Goal: Task Accomplishment & Management: Use online tool/utility

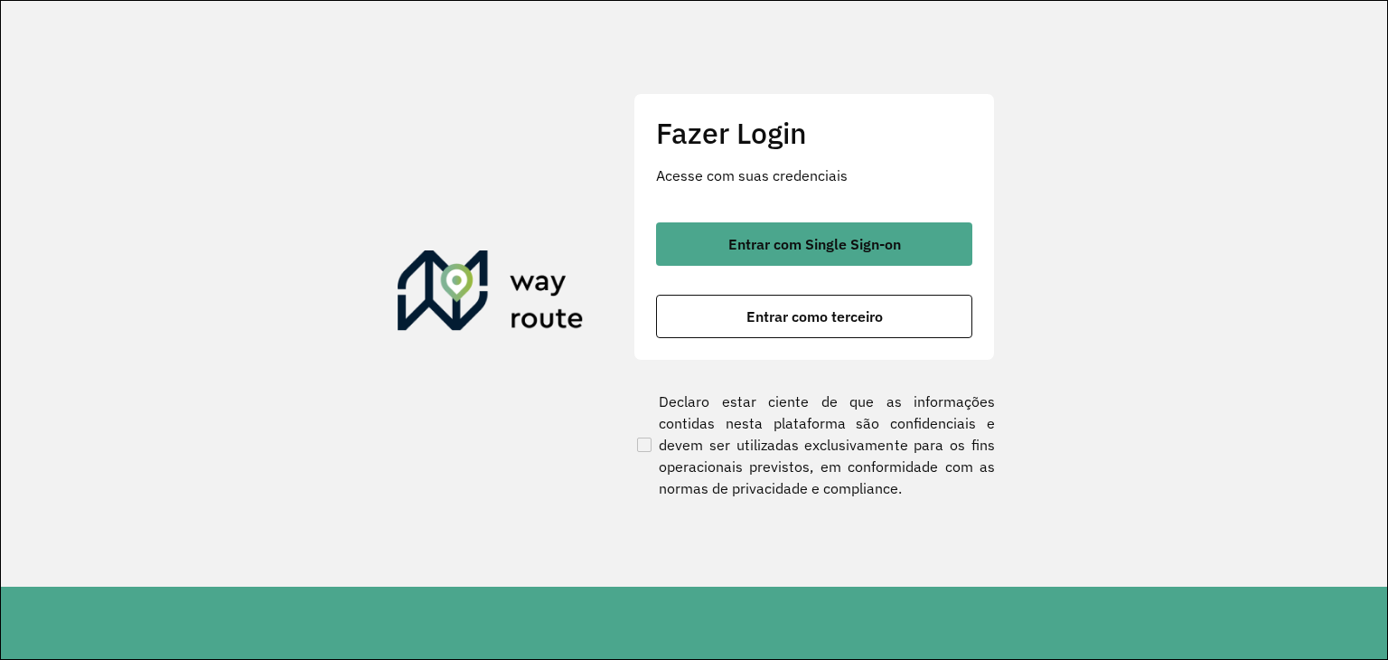
click at [705, 272] on div "Entrar com Single Sign-on Entrar como terceiro" at bounding box center [814, 280] width 316 height 116
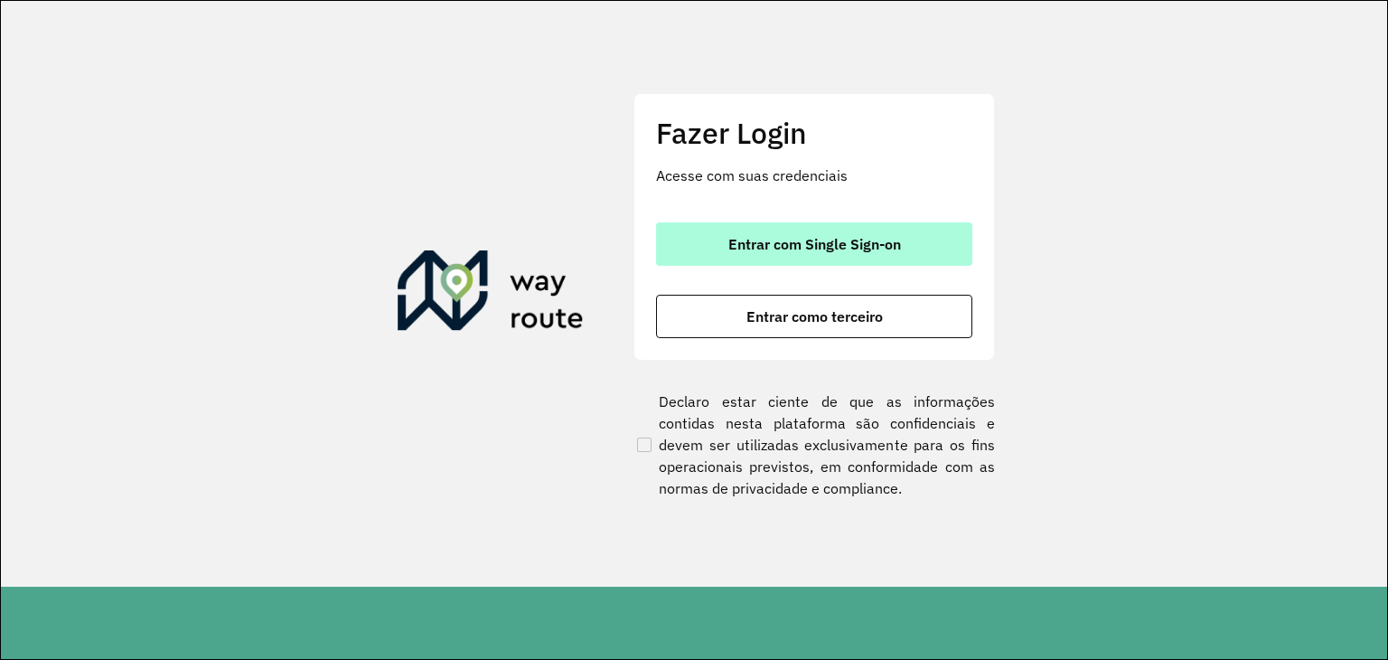
click at [711, 252] on button "Entrar com Single Sign-on" at bounding box center [814, 243] width 316 height 43
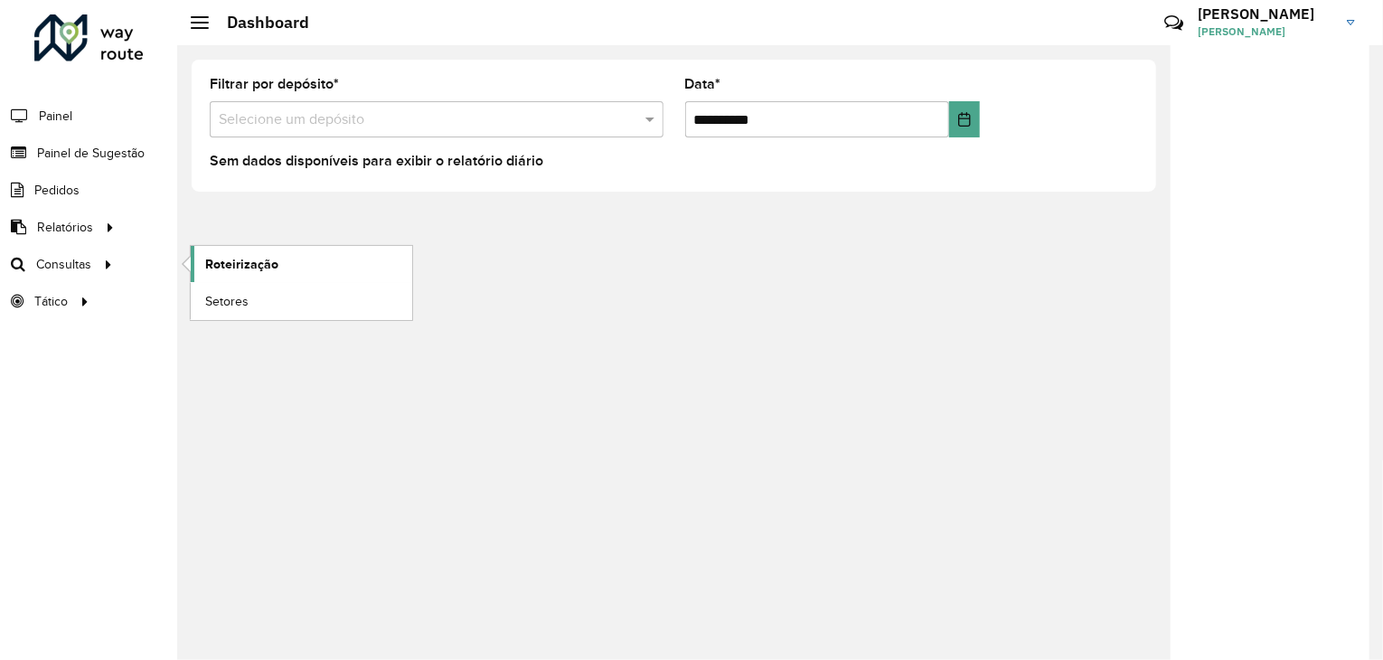
click at [206, 265] on span "Roteirização" at bounding box center [241, 264] width 73 height 19
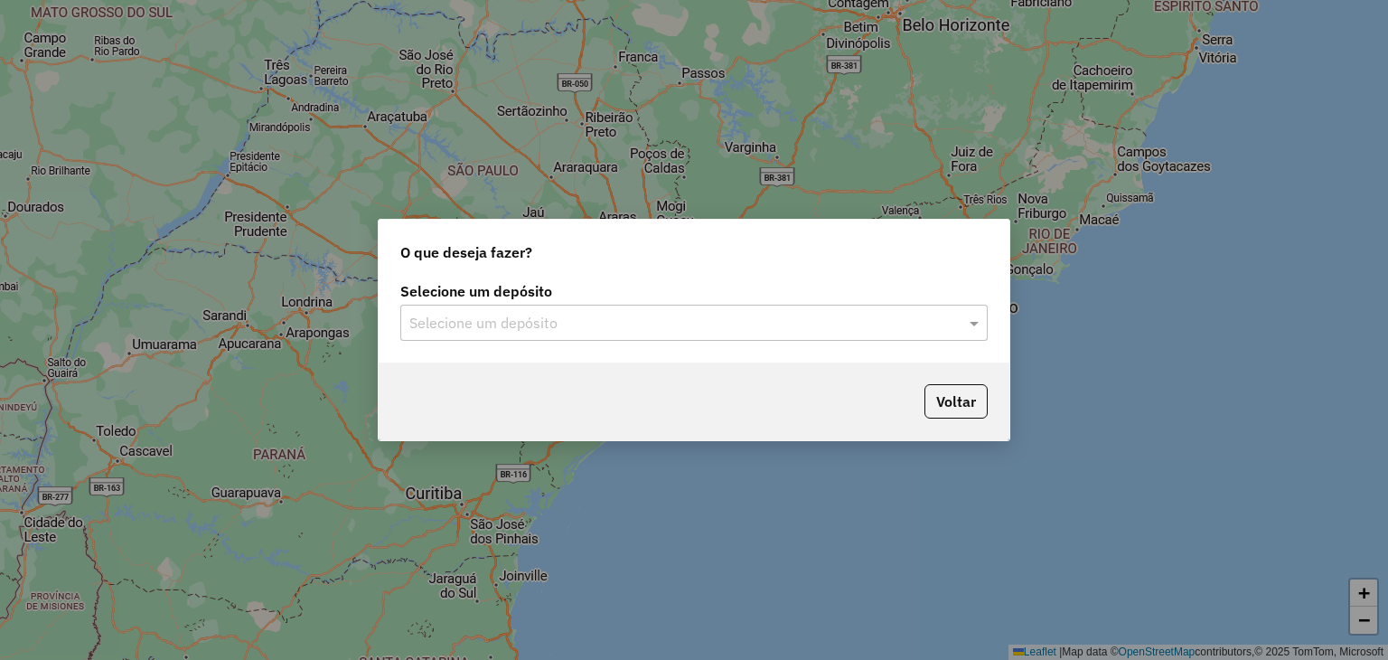
click at [554, 331] on input "text" at bounding box center [675, 324] width 533 height 22
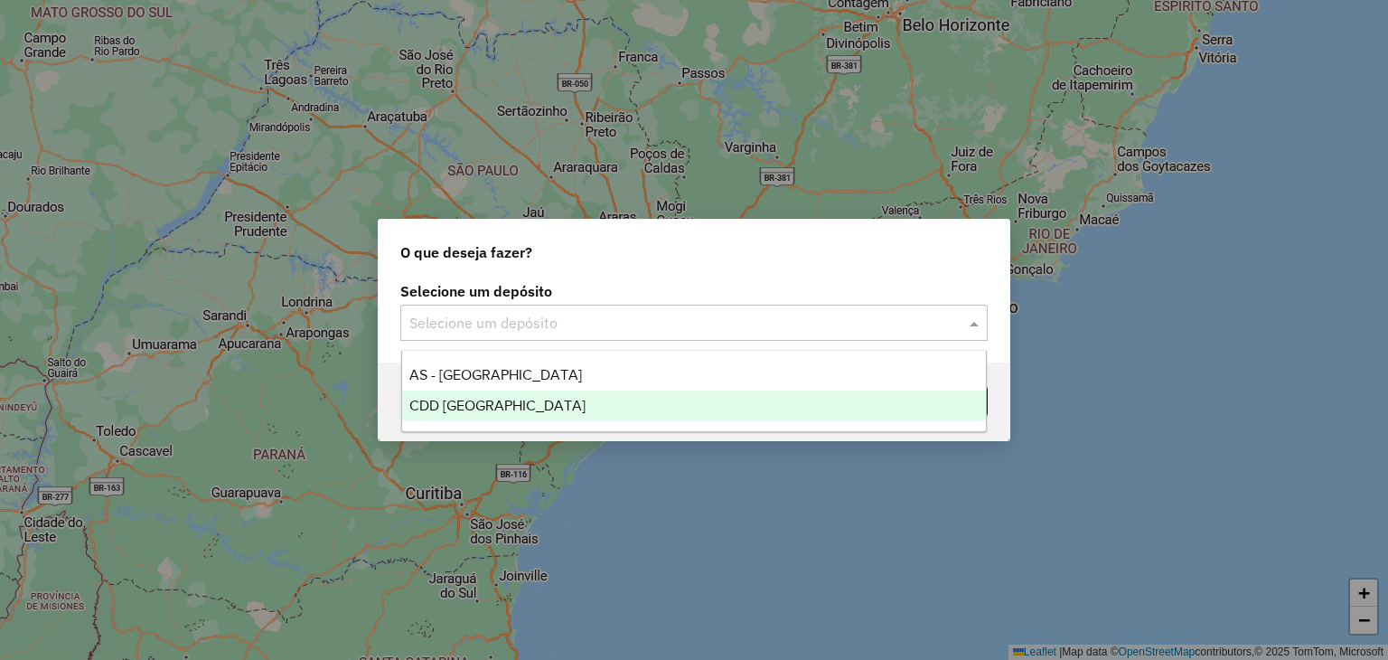
click at [605, 404] on div "CDD Santa Cruz do Sul" at bounding box center [694, 405] width 585 height 31
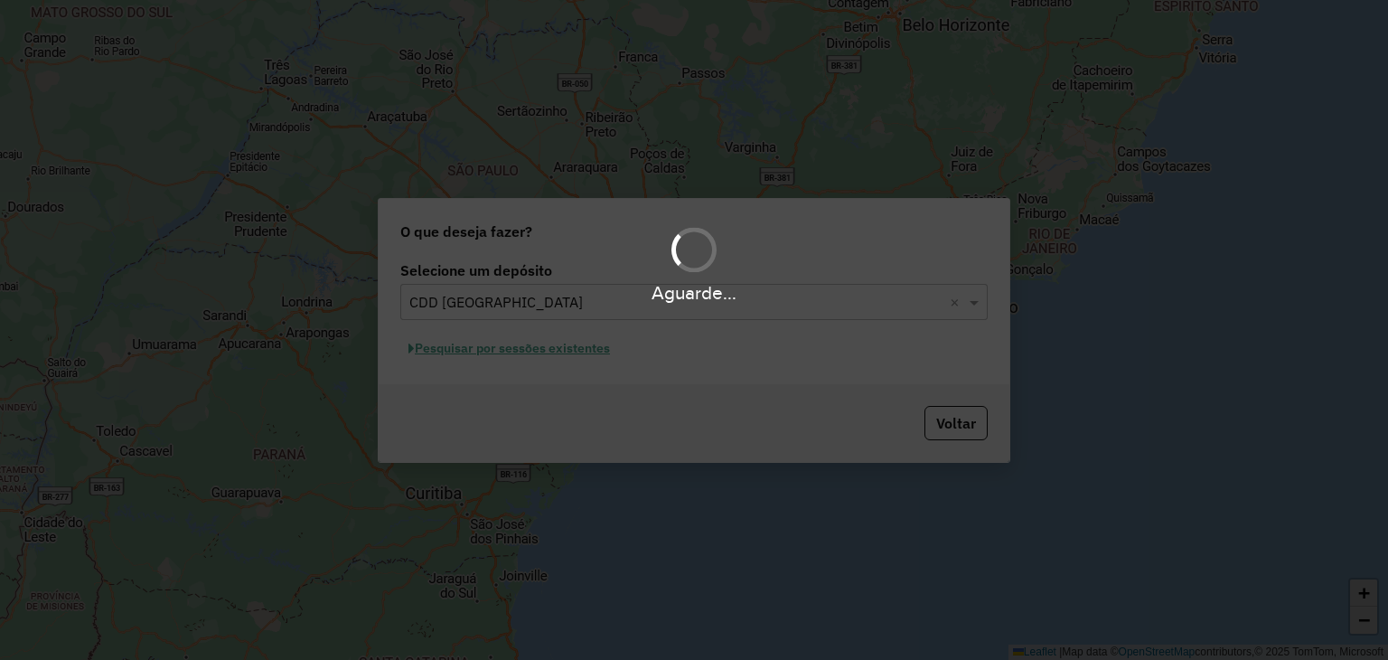
click at [600, 359] on div "Aguarde..." at bounding box center [694, 330] width 1388 height 660
click at [578, 348] on div "Aguarde..." at bounding box center [694, 330] width 1388 height 660
click at [578, 348] on hb-app "Aguarde... Pop-up bloqueado! Seu navegador bloqueou automáticamente a abertura …" at bounding box center [694, 330] width 1388 height 660
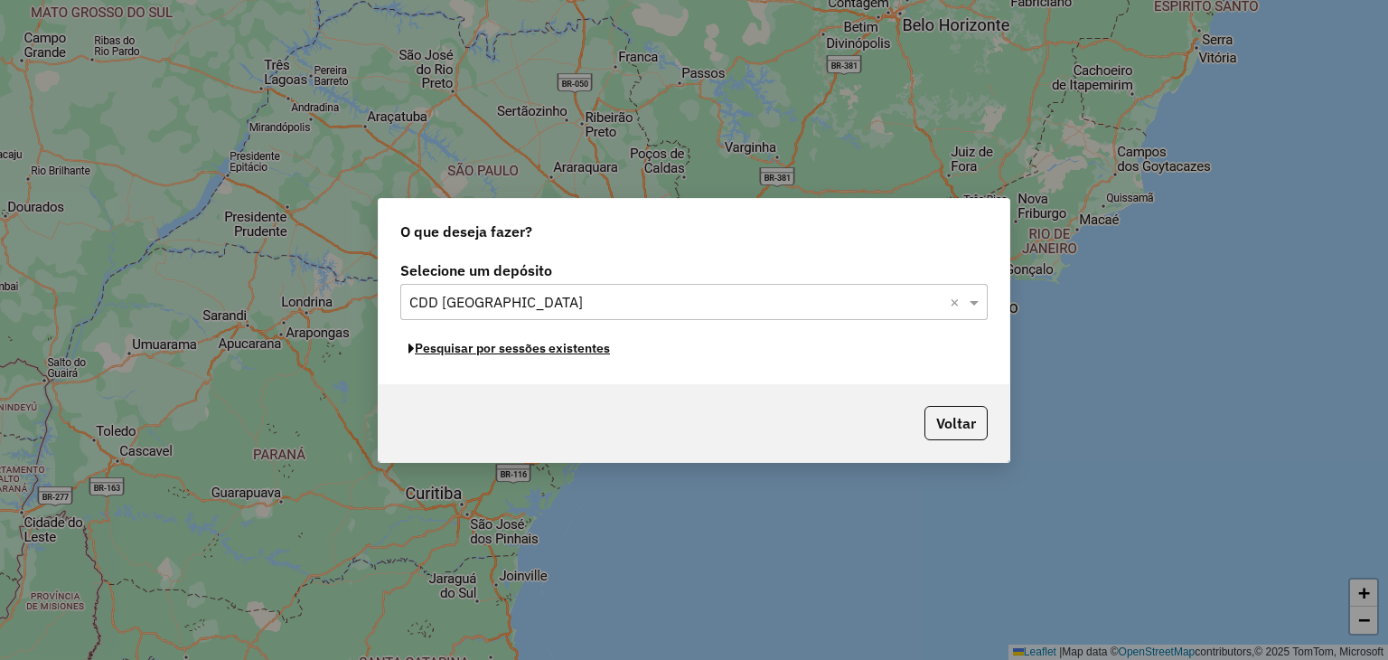
click at [578, 348] on button "Pesquisar por sessões existentes" at bounding box center [509, 348] width 218 height 28
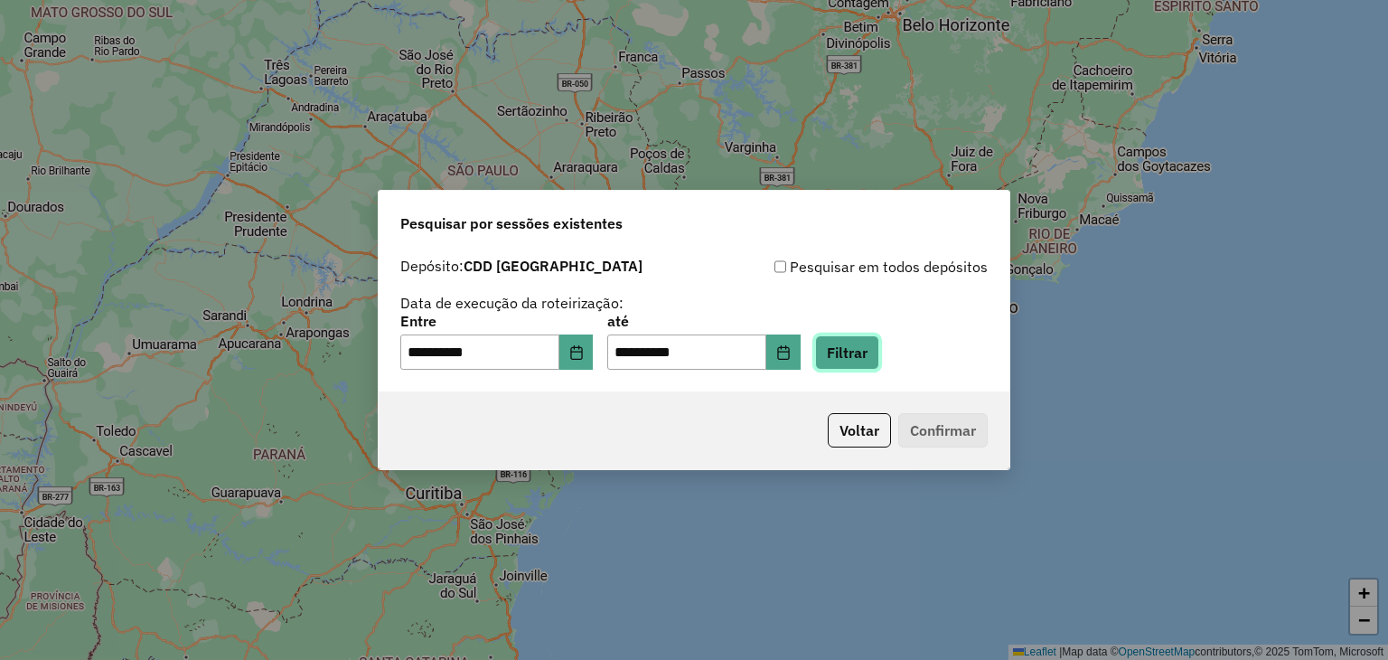
click at [844, 352] on button "Filtrar" at bounding box center [847, 352] width 64 height 34
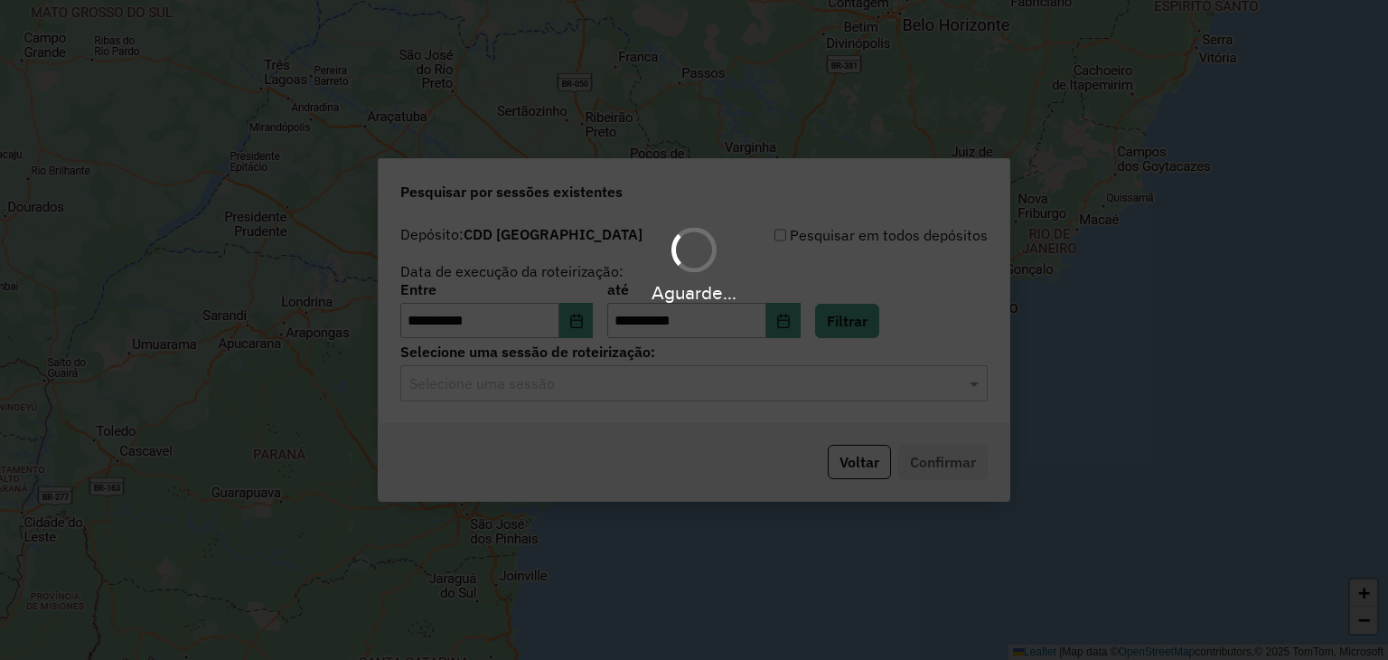
click at [728, 389] on div "Aguarde..." at bounding box center [694, 330] width 1388 height 660
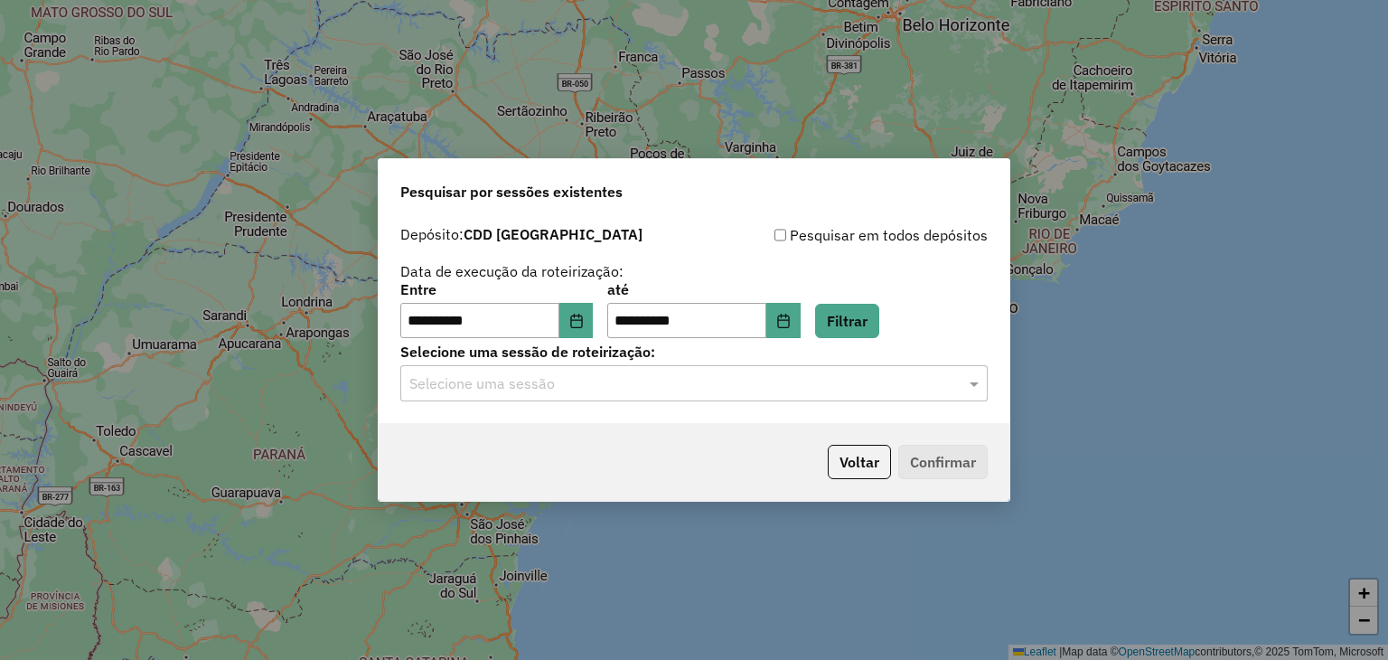
click at [701, 389] on hb-app "**********" at bounding box center [694, 330] width 1388 height 660
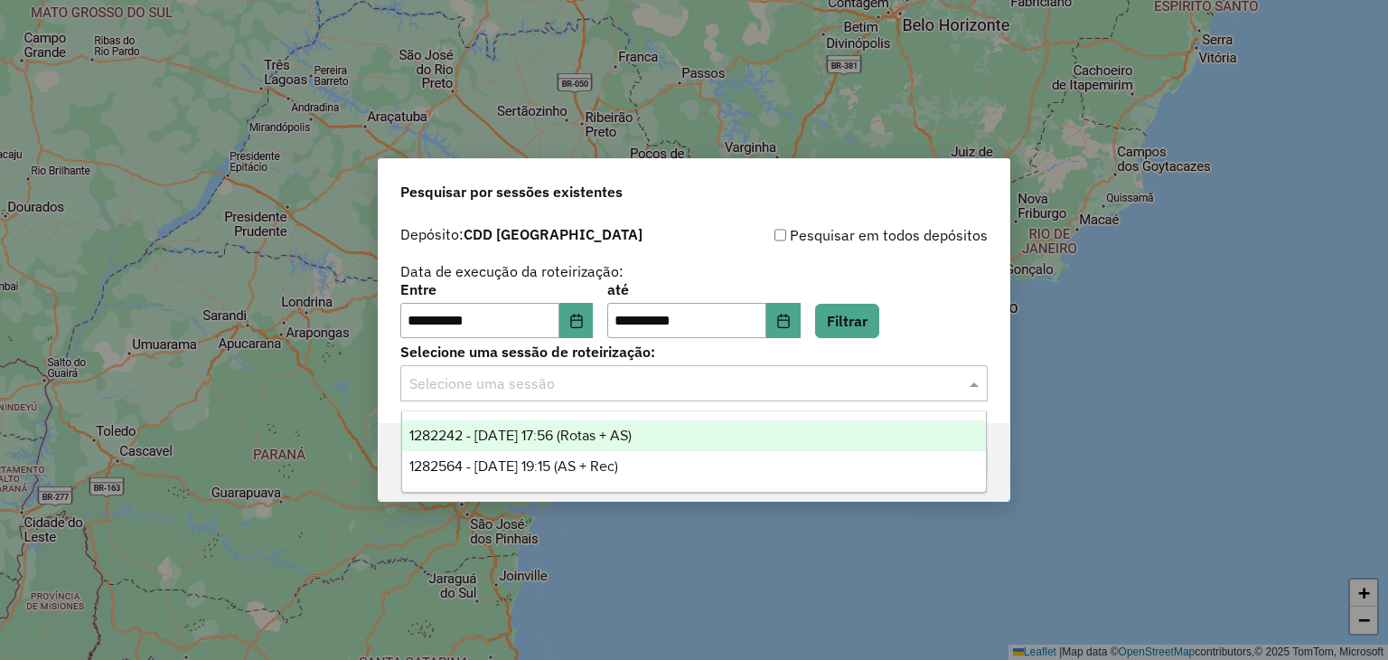
click at [700, 389] on input "text" at bounding box center [675, 384] width 533 height 22
click at [683, 448] on div "1282242 - 25/09/2025 17:56 (Rotas + AS)" at bounding box center [694, 435] width 585 height 31
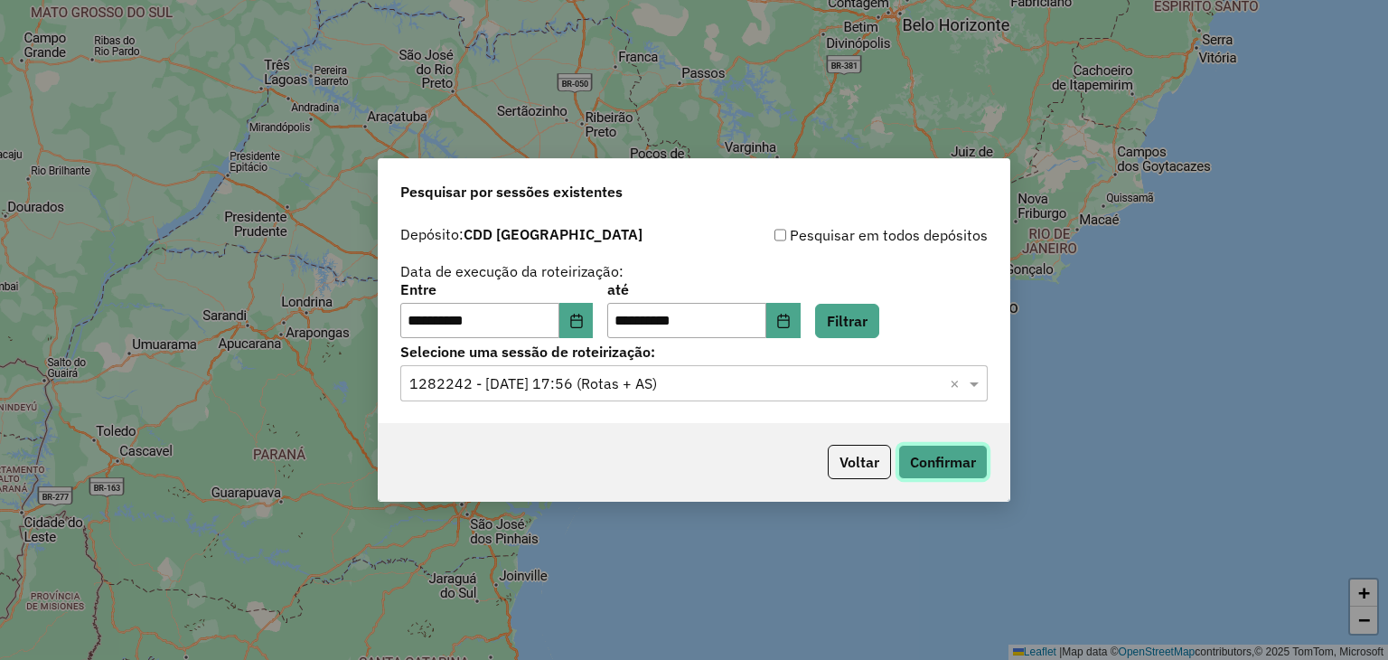
click at [936, 475] on button "Confirmar" at bounding box center [942, 462] width 89 height 34
